Goal: Browse casually: Explore the website without a specific task or goal

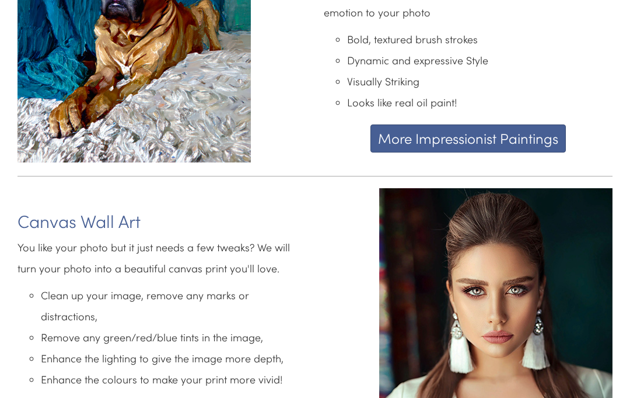
scroll to position [1620, 0]
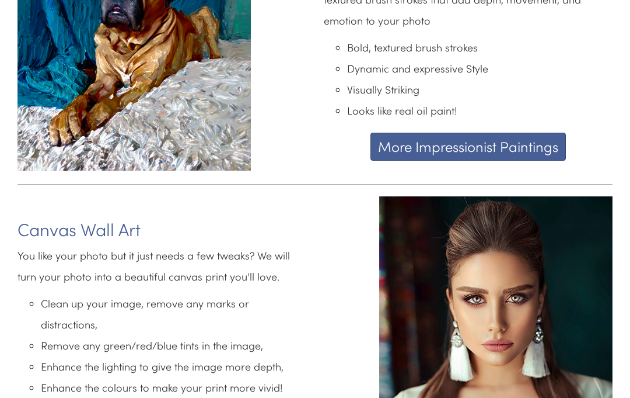
click at [473, 140] on button "More Impressionist Paintings" at bounding box center [469, 147] width 196 height 28
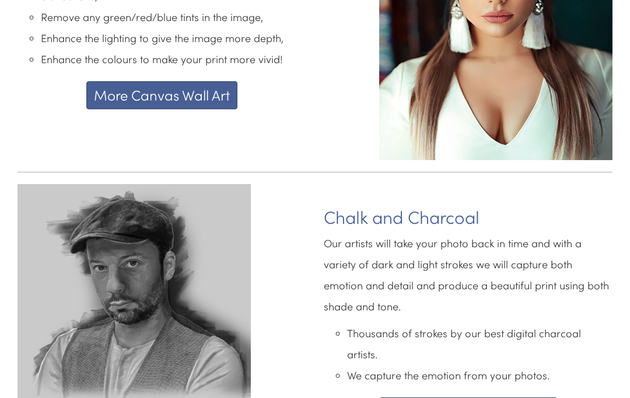
scroll to position [1948, 0]
click at [179, 81] on button "More Canvas Wall Art" at bounding box center [161, 95] width 151 height 28
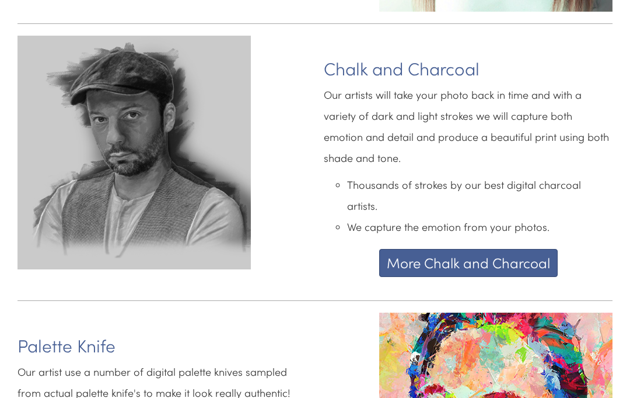
scroll to position [2091, 0]
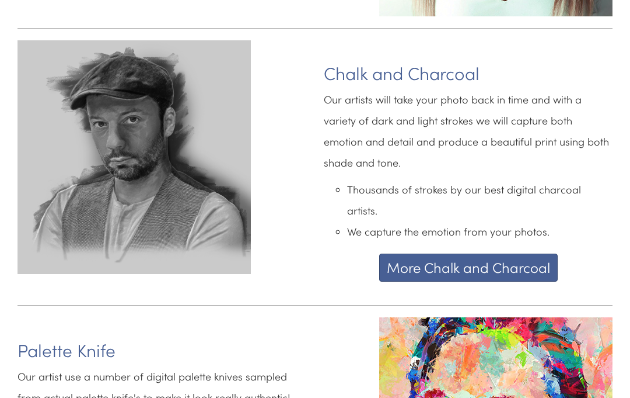
click at [469, 254] on button "More Chalk and Charcoal" at bounding box center [468, 268] width 179 height 28
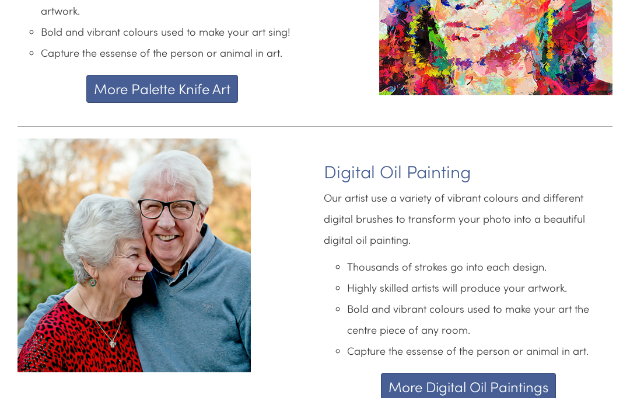
scroll to position [2547, 0]
click at [433, 372] on button "More Digital Oil Paintings" at bounding box center [468, 386] width 175 height 28
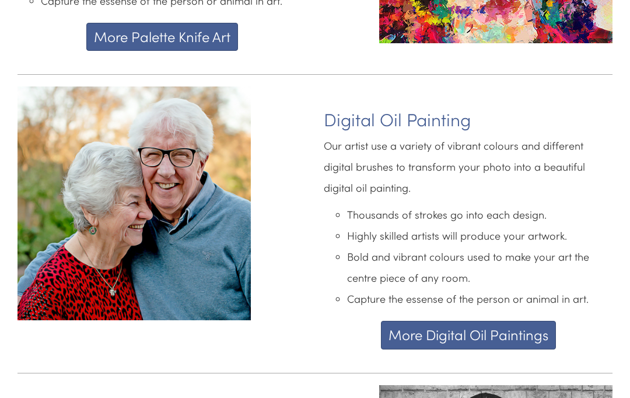
scroll to position [2599, 0]
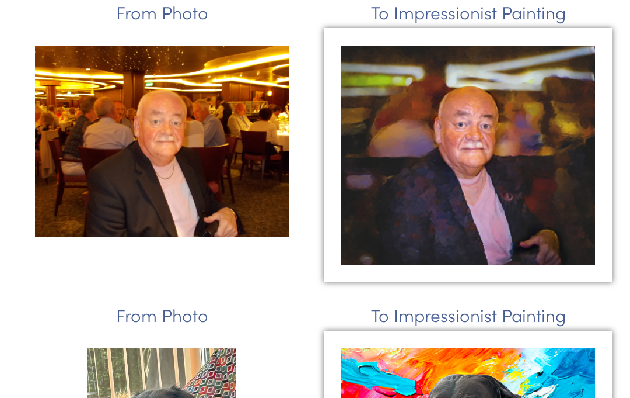
scroll to position [2228, 0]
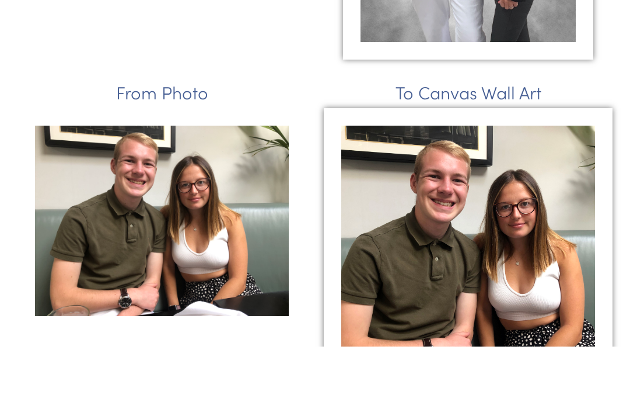
scroll to position [871, 0]
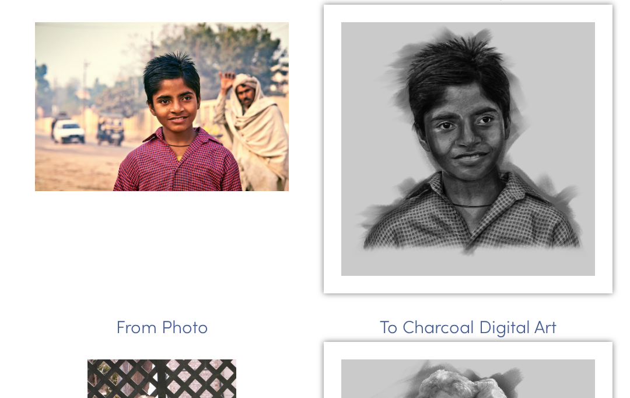
scroll to position [904, 0]
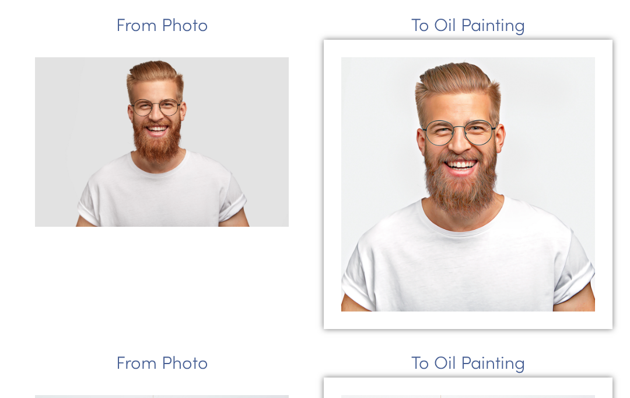
scroll to position [152, 0]
